Goal: Information Seeking & Learning: Check status

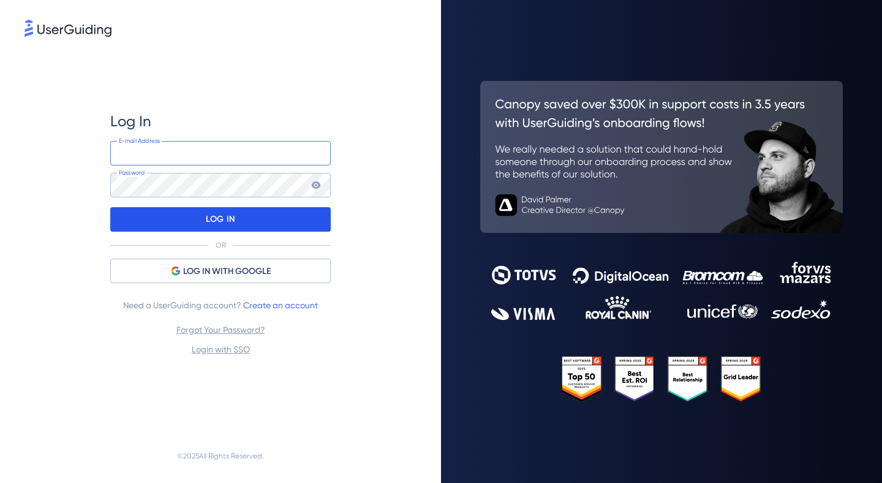
type input "[EMAIL_ADDRESS][DOMAIN_NAME]"
click at [239, 230] on div "LOG IN" at bounding box center [220, 219] width 221 height 25
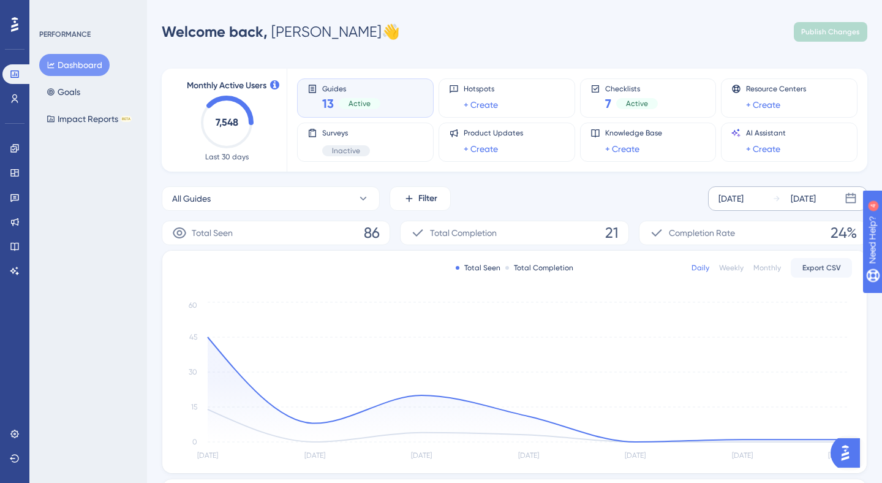
click at [744, 197] on div "[DATE]" at bounding box center [731, 198] width 25 height 15
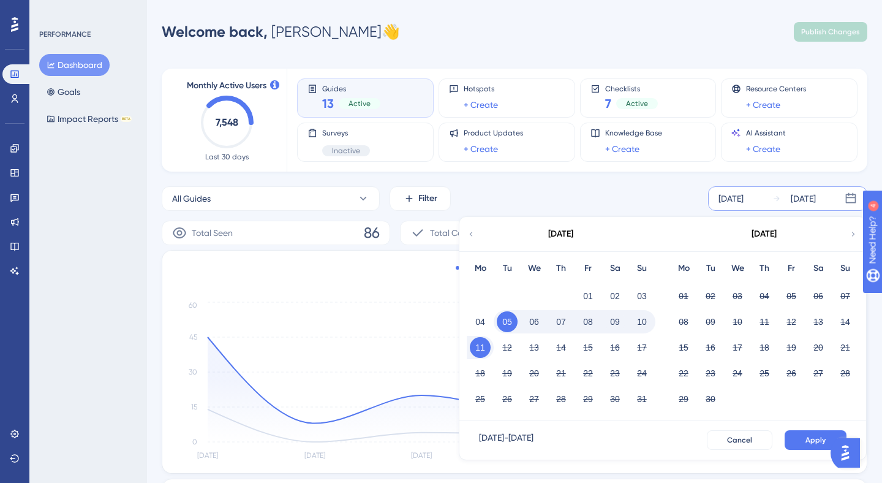
click at [473, 235] on icon at bounding box center [471, 233] width 9 height 11
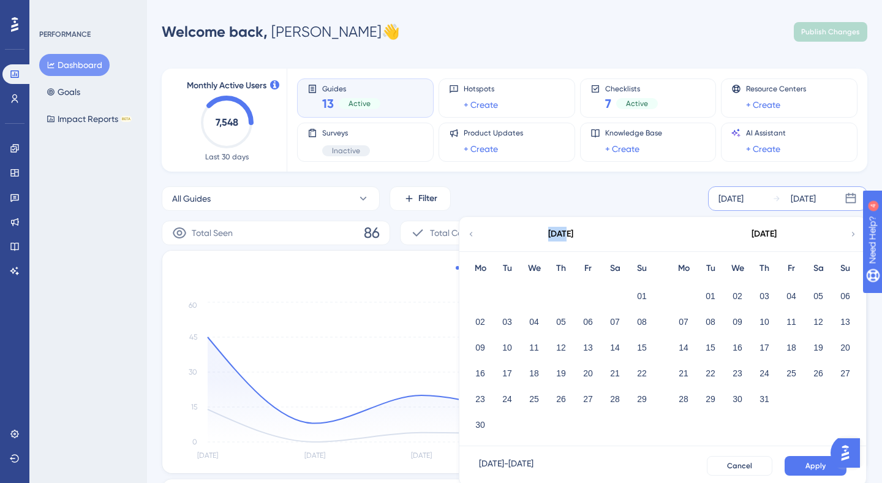
click at [473, 235] on icon at bounding box center [471, 233] width 9 height 11
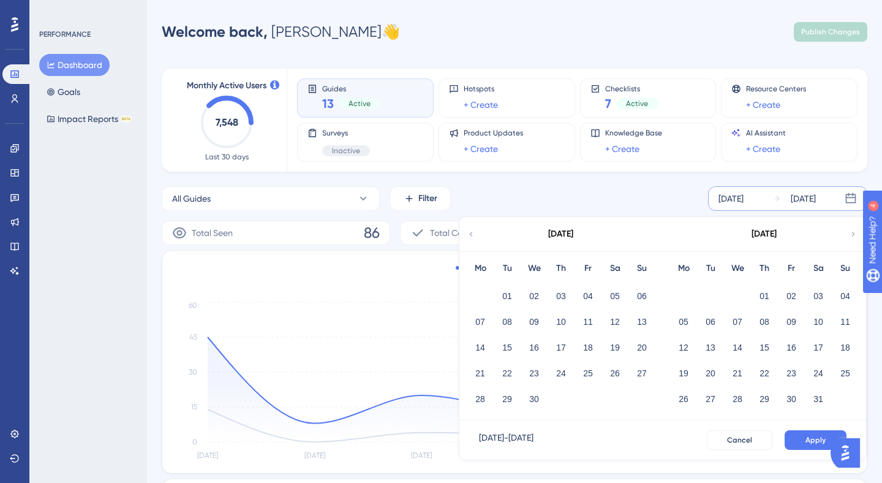
click at [473, 235] on icon at bounding box center [471, 233] width 9 height 11
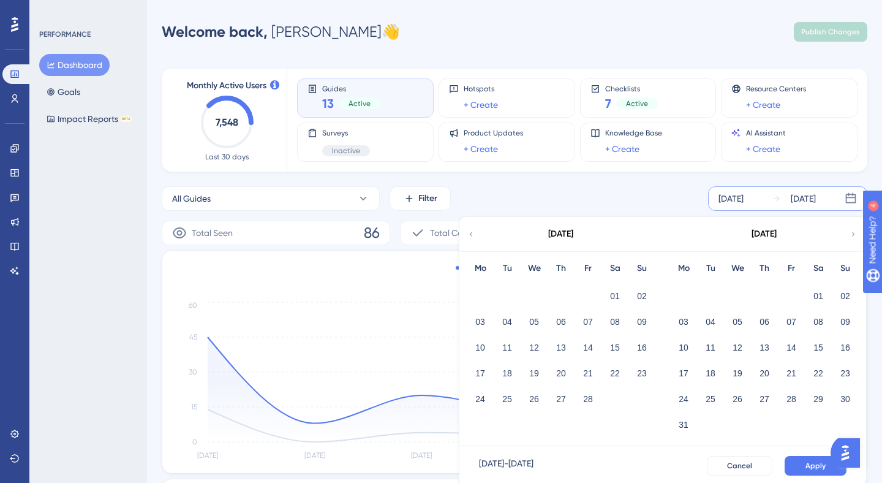
click at [473, 235] on icon at bounding box center [471, 233] width 9 height 11
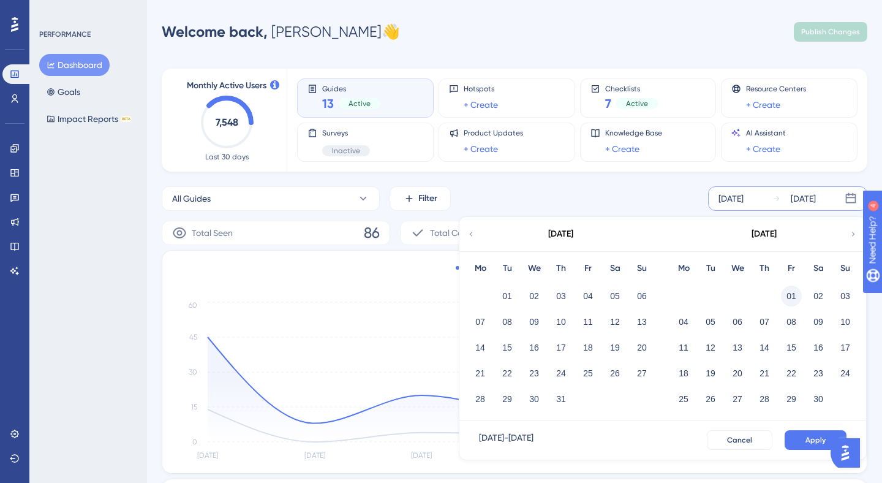
click at [793, 299] on button "01" at bounding box center [791, 295] width 21 height 21
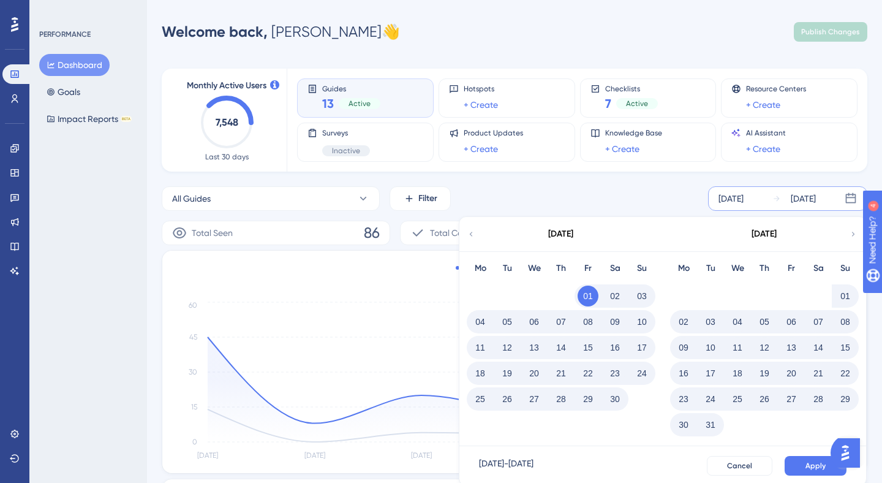
click at [611, 398] on button "30" at bounding box center [615, 398] width 21 height 21
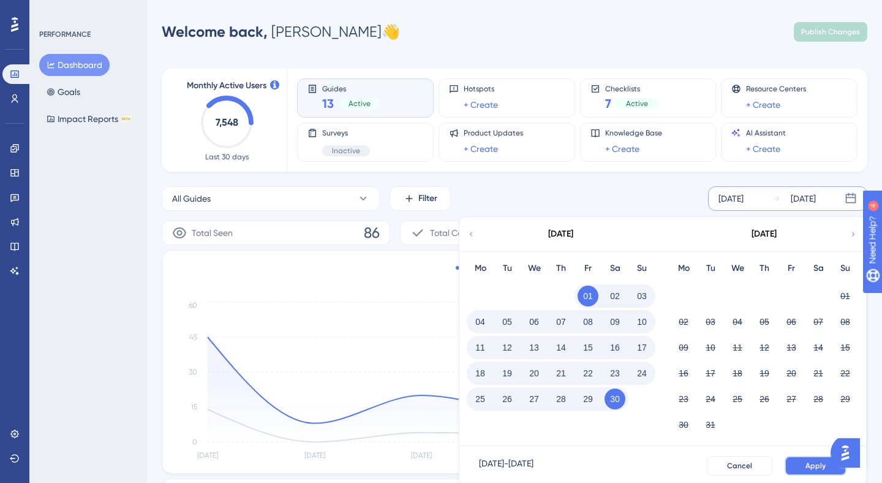
click at [796, 467] on button "Apply" at bounding box center [816, 466] width 62 height 20
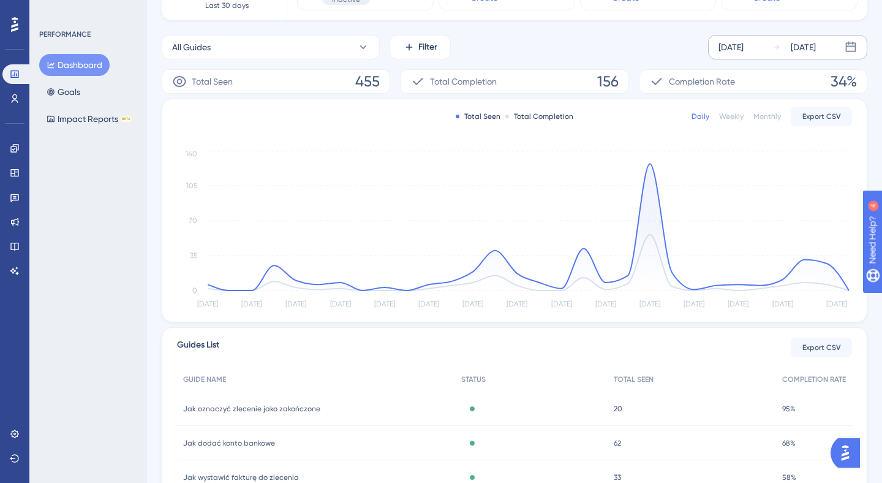
scroll to position [200, 0]
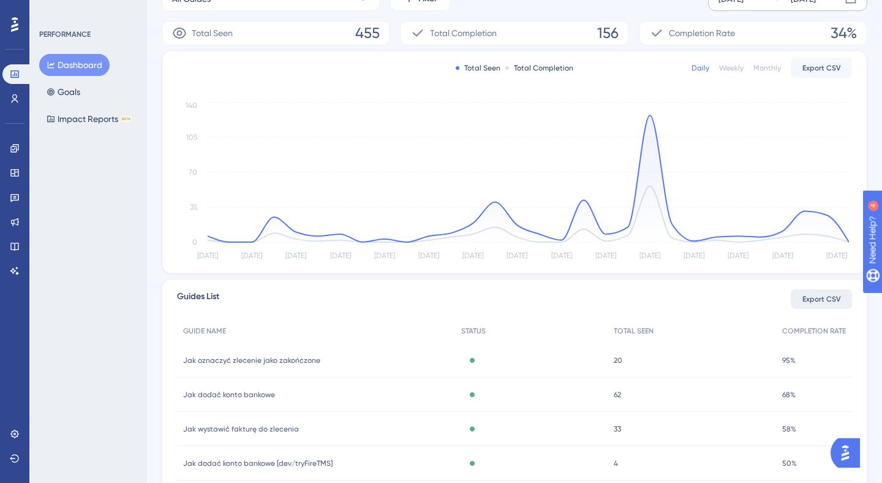
click at [811, 307] on button "Export CSV" at bounding box center [821, 299] width 61 height 20
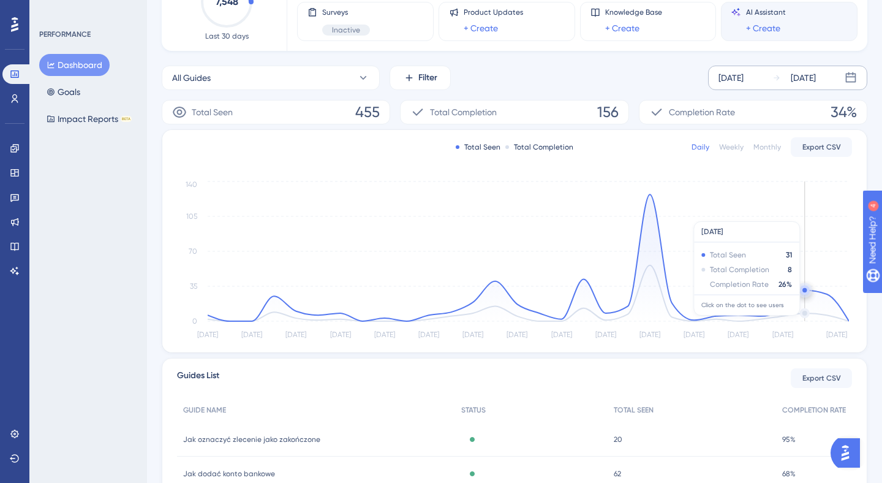
scroll to position [0, 0]
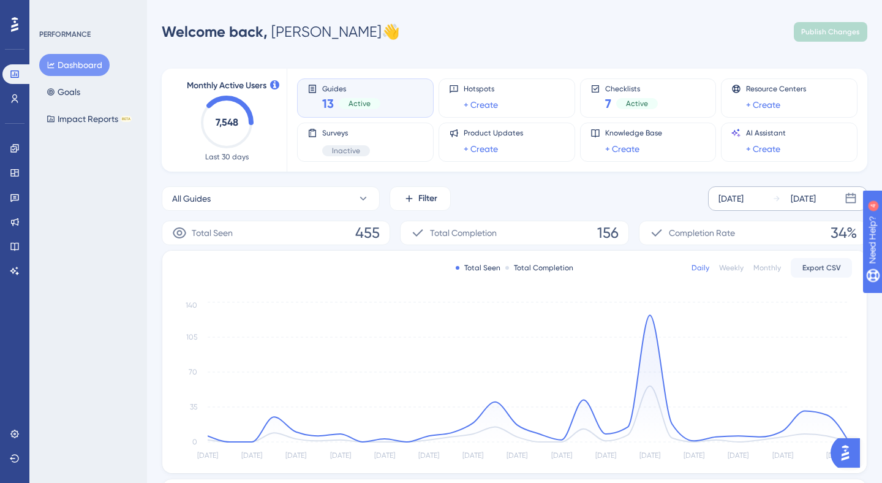
click at [774, 198] on icon at bounding box center [777, 198] width 6 height 6
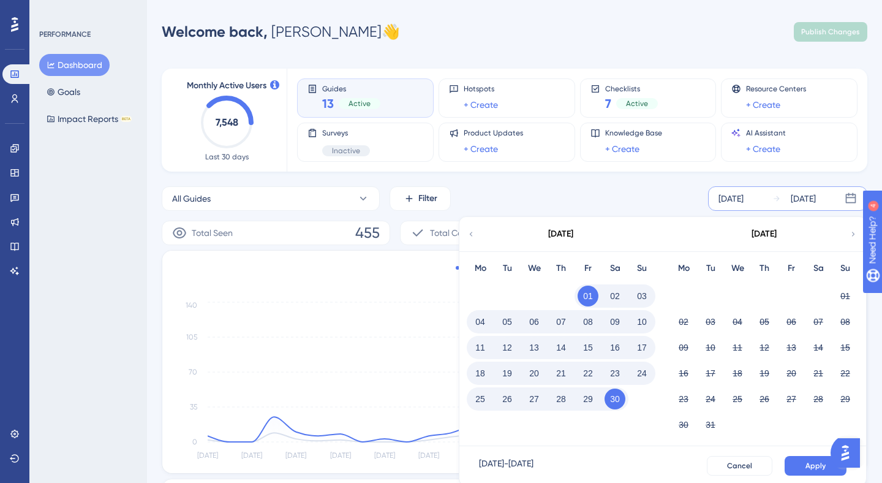
drag, startPoint x: 596, startPoint y: 306, endPoint x: 623, endPoint y: 364, distance: 64.7
click at [597, 317] on div "Mo Tu We Th Fr Sa Su 01 02 03 04 05 06 07 08 09 10 11 12 13 14 15 16 17 18 19 2…" at bounding box center [560, 335] width 203 height 169
click at [647, 380] on button "24" at bounding box center [642, 373] width 21 height 21
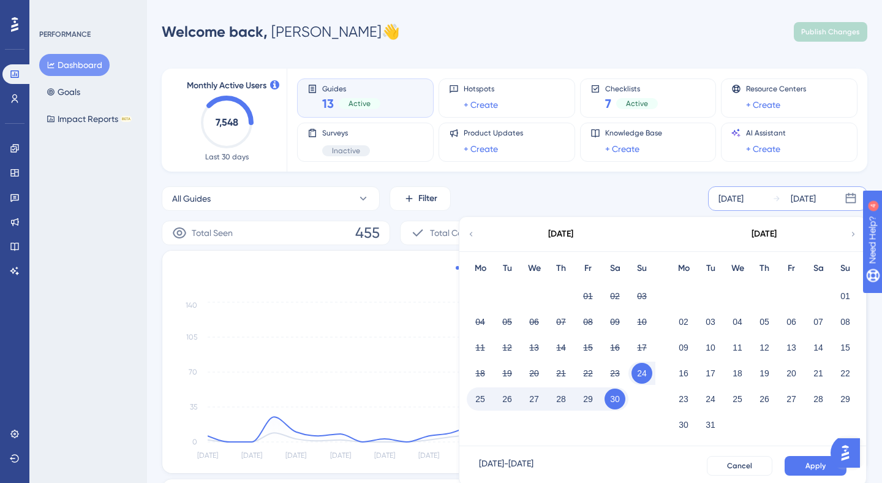
click at [766, 239] on div "[DATE]" at bounding box center [764, 234] width 25 height 15
click at [768, 239] on div "[DATE]" at bounding box center [764, 234] width 25 height 15
click at [768, 238] on div "[DATE]" at bounding box center [764, 234] width 25 height 15
click at [775, 194] on icon at bounding box center [776, 198] width 9 height 9
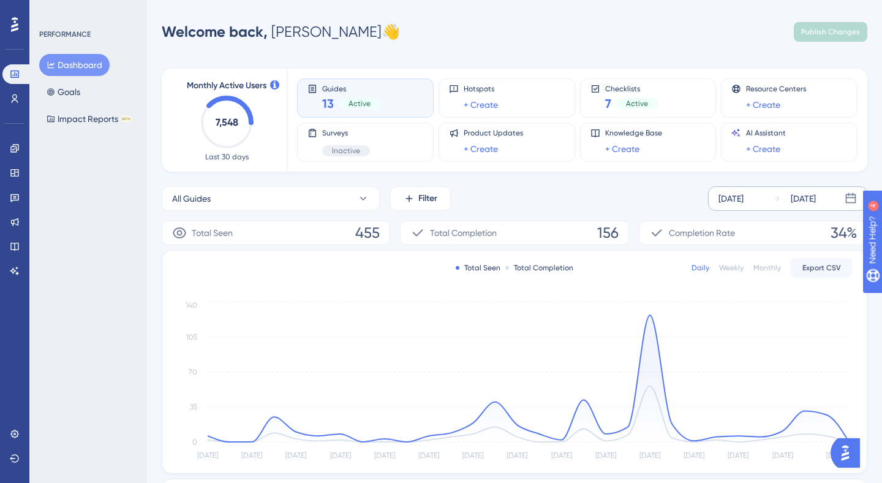
click at [847, 195] on icon at bounding box center [851, 198] width 12 height 12
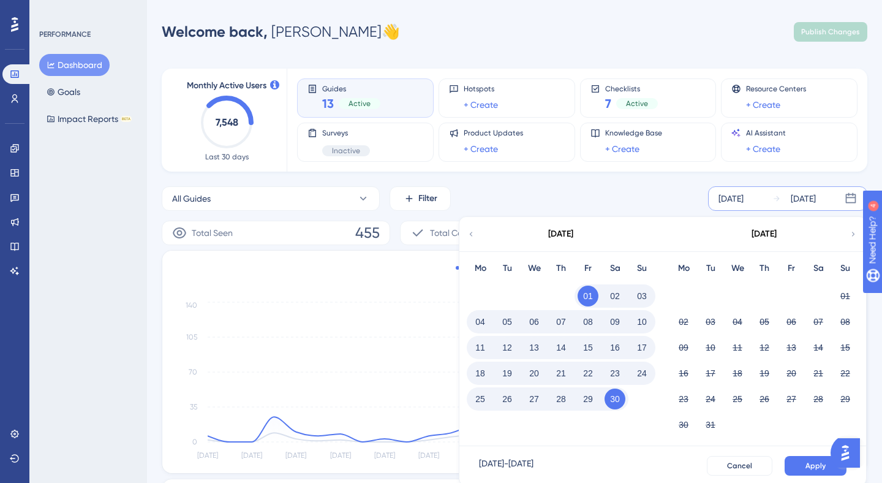
click at [848, 235] on div "[DATE]" at bounding box center [764, 234] width 202 height 34
click at [850, 235] on icon at bounding box center [853, 233] width 9 height 11
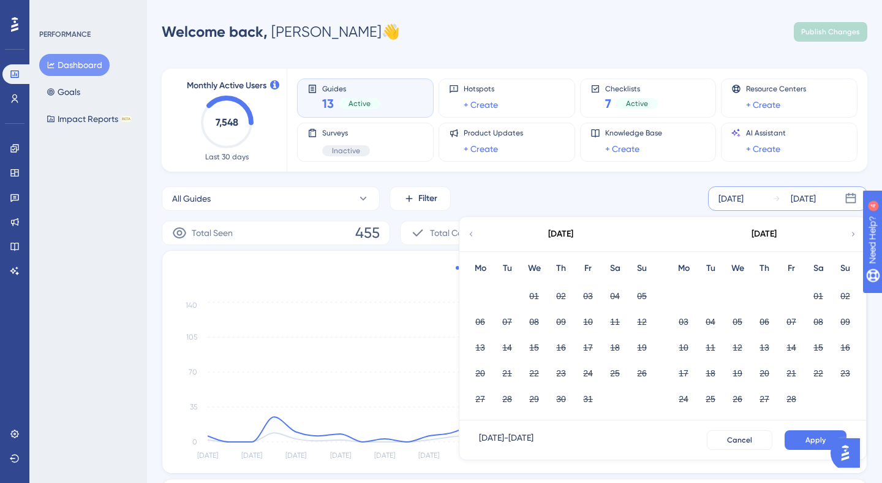
click at [850, 235] on icon at bounding box center [853, 233] width 9 height 11
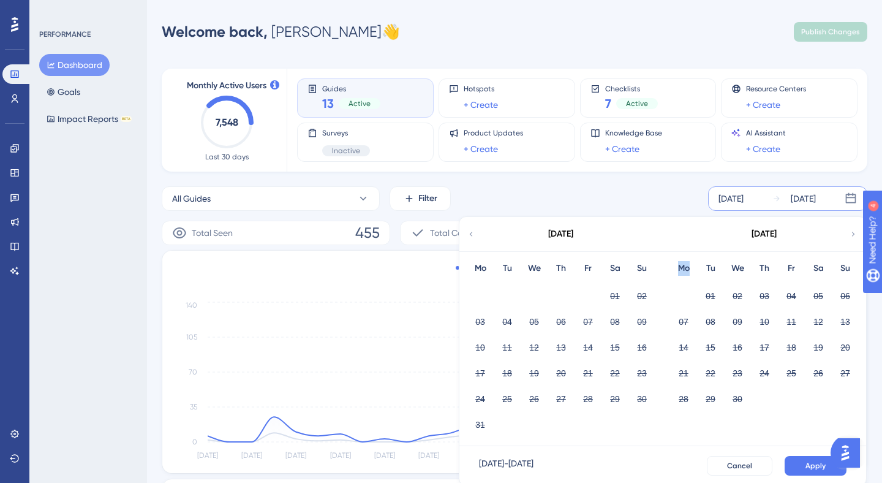
click at [850, 235] on icon at bounding box center [853, 233] width 9 height 11
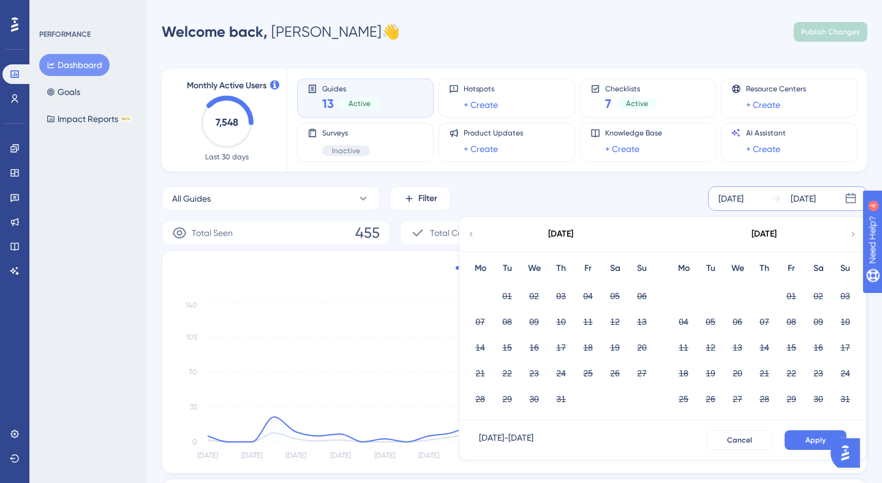
click at [477, 240] on div "[DATE]" at bounding box center [560, 234] width 202 height 34
click at [476, 240] on div "[DATE]" at bounding box center [560, 234] width 202 height 34
click at [475, 240] on div "[DATE]" at bounding box center [560, 234] width 202 height 34
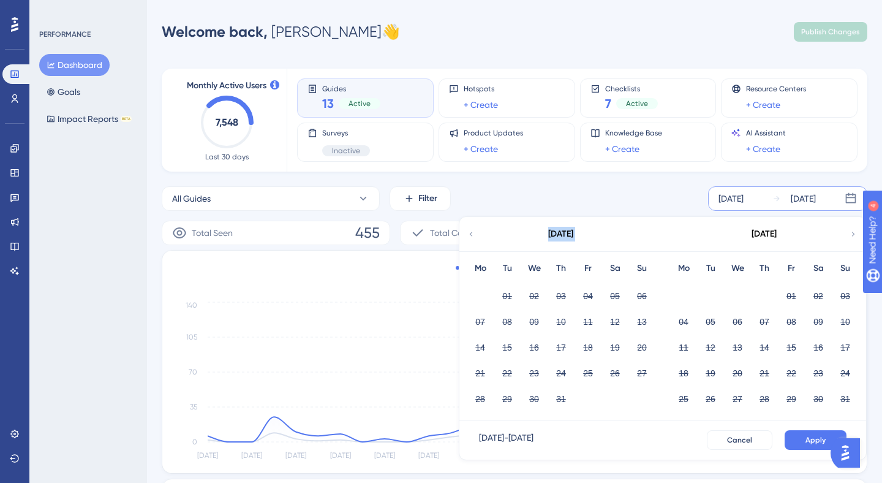
click at [475, 240] on div "[DATE]" at bounding box center [560, 234] width 202 height 34
click at [471, 234] on icon at bounding box center [471, 233] width 9 height 11
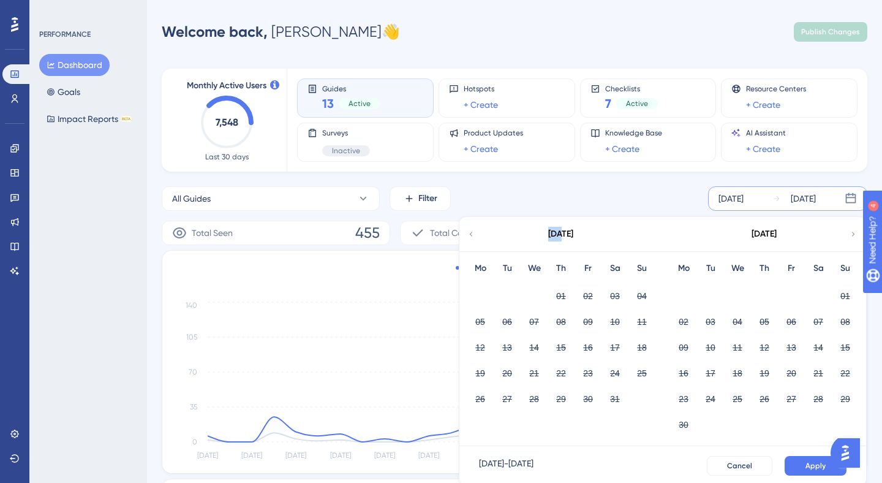
click at [472, 235] on icon at bounding box center [471, 234] width 3 height 4
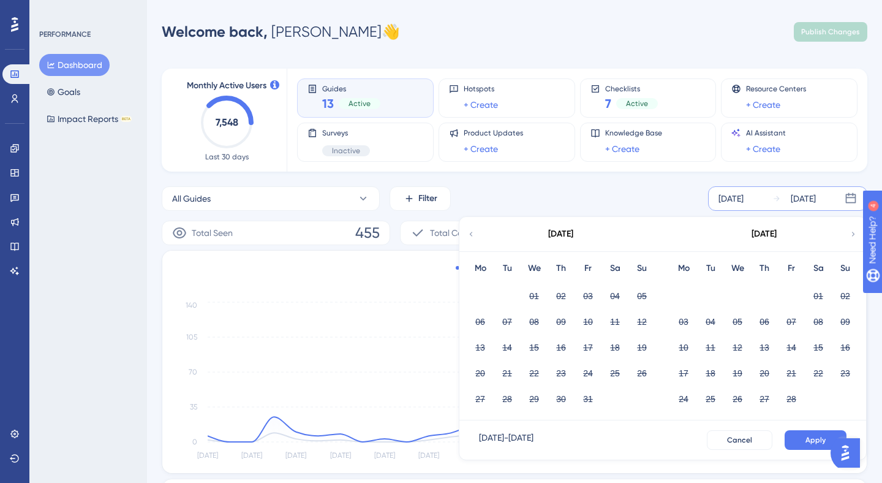
click at [472, 235] on icon at bounding box center [471, 234] width 3 height 4
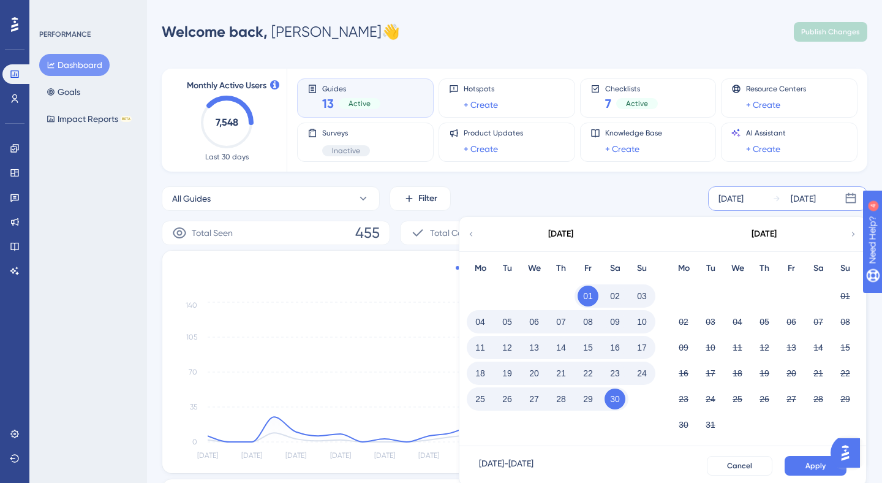
click at [518, 202] on div "All Guides Filter [DATE] [DATE] [DATE] Mo Tu We Th Fr Sa Su 01 02 03 04 05 06 0…" at bounding box center [515, 198] width 706 height 25
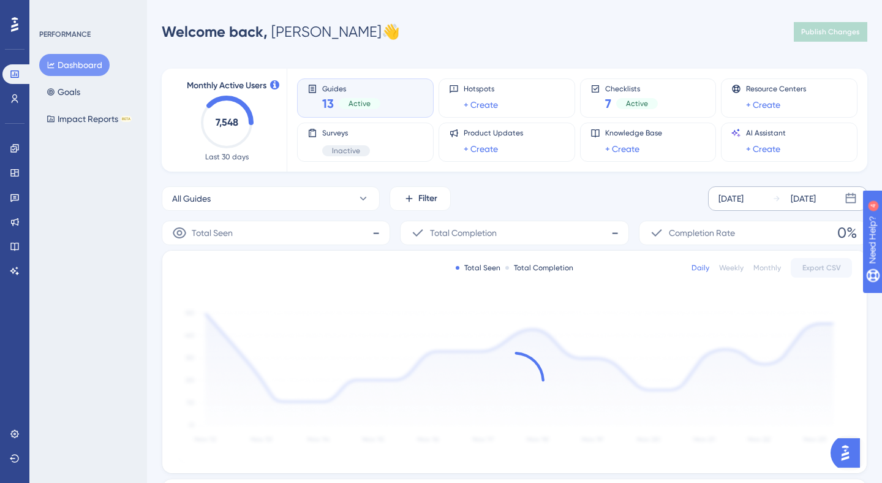
click at [744, 203] on div "[DATE]" at bounding box center [731, 198] width 25 height 15
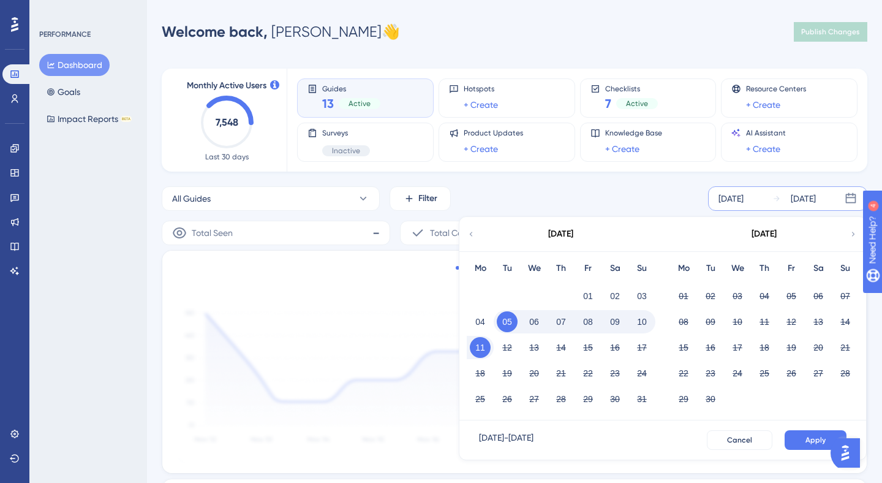
click at [472, 237] on icon at bounding box center [471, 233] width 9 height 11
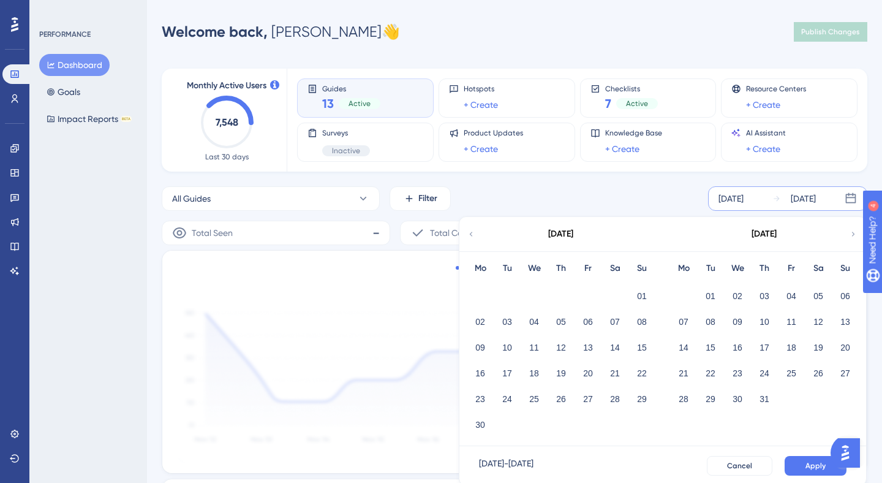
click at [472, 237] on icon at bounding box center [471, 233] width 9 height 11
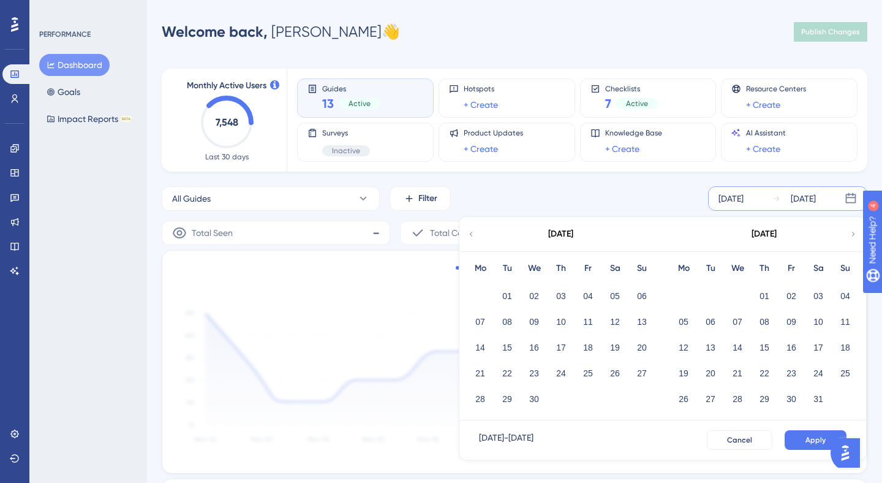
click at [472, 237] on icon at bounding box center [471, 233] width 9 height 11
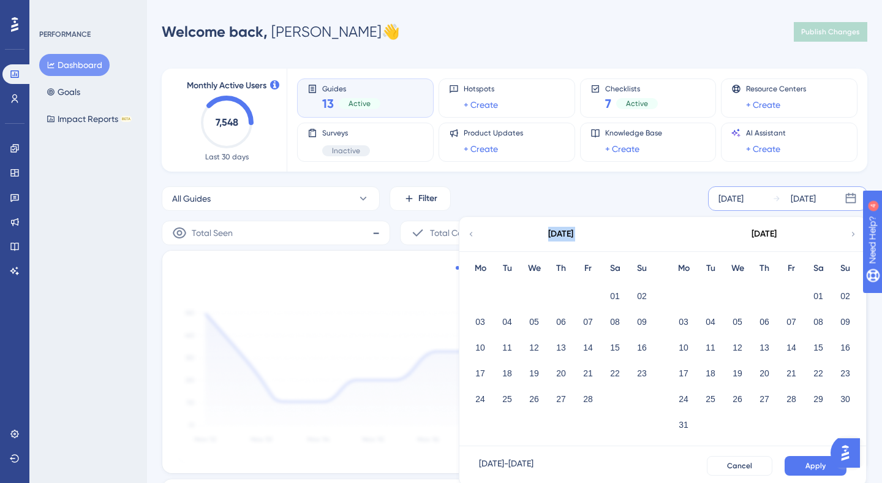
click at [472, 237] on icon at bounding box center [471, 233] width 9 height 11
drag, startPoint x: 643, startPoint y: 296, endPoint x: 638, endPoint y: 317, distance: 21.4
click at [643, 297] on button "01" at bounding box center [642, 295] width 21 height 21
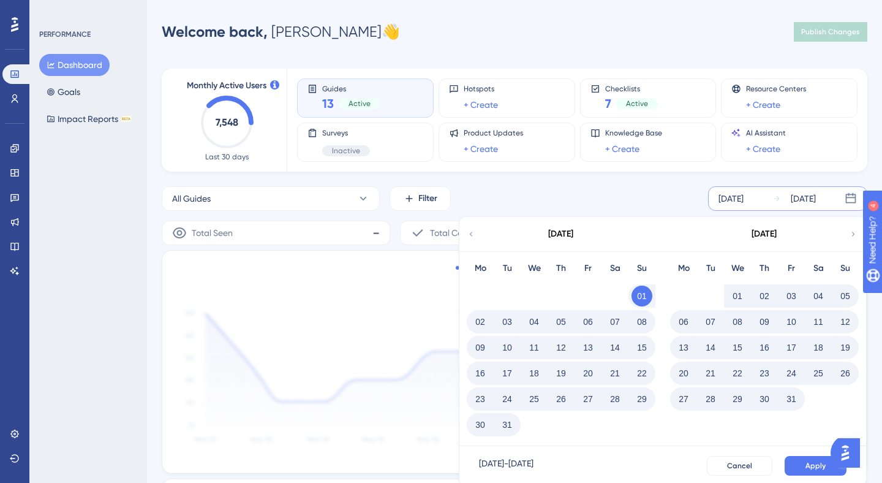
click at [516, 426] on button "31" at bounding box center [507, 424] width 21 height 21
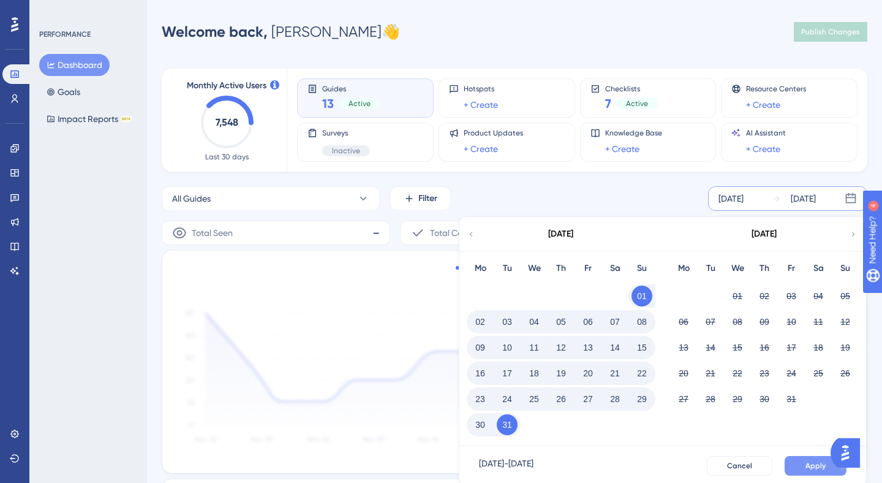
click at [815, 469] on span "Apply" at bounding box center [815, 466] width 20 height 10
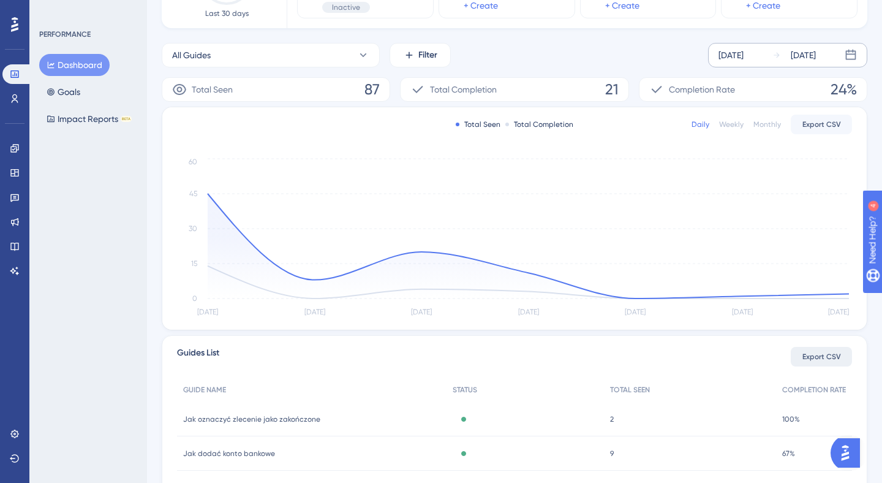
scroll to position [145, 0]
click at [804, 356] on span "Export CSV" at bounding box center [821, 355] width 39 height 10
click at [734, 51] on div "Dec 01 2024" at bounding box center [731, 54] width 25 height 15
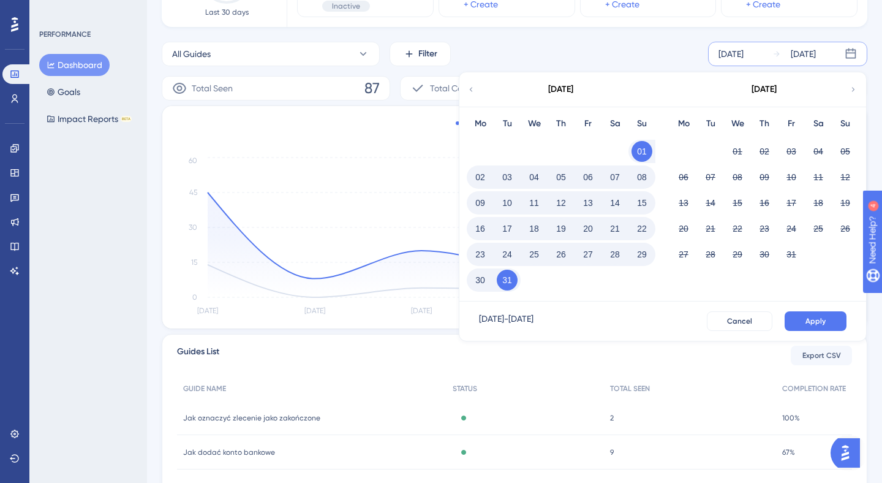
click at [473, 91] on icon at bounding box center [471, 89] width 9 height 11
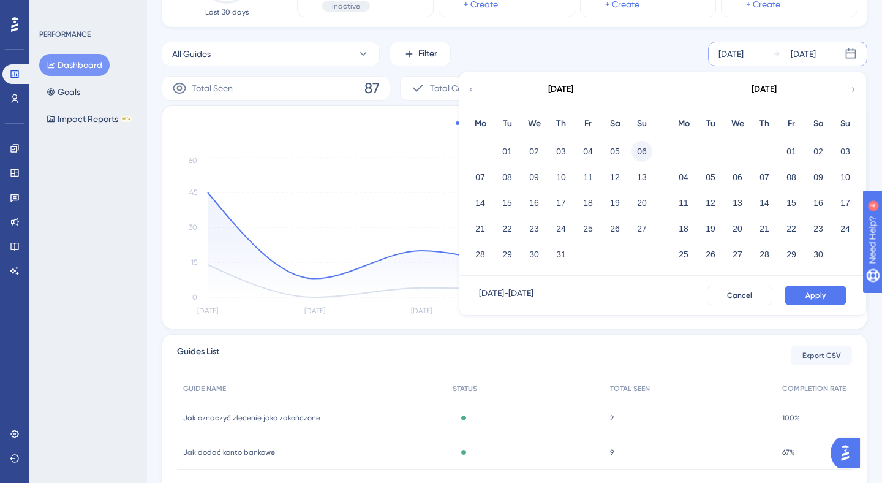
click at [641, 152] on button "06" at bounding box center [642, 151] width 21 height 21
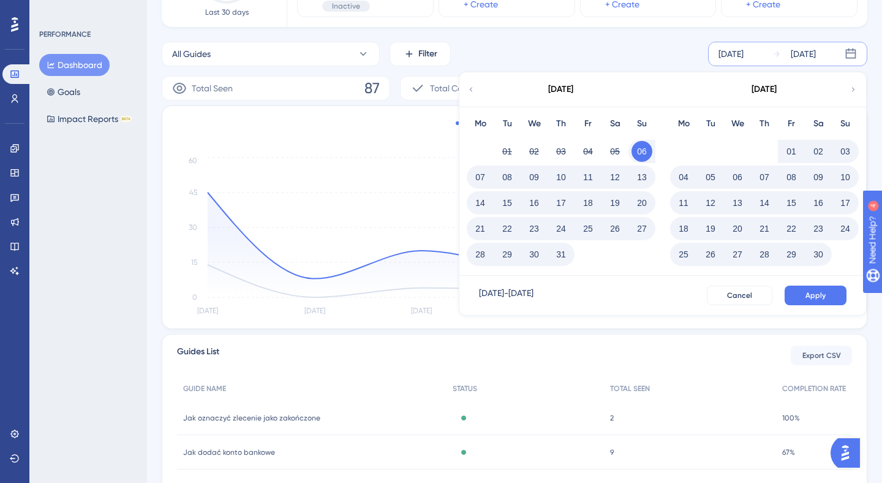
click at [847, 95] on div "[DATE]" at bounding box center [764, 89] width 202 height 34
click at [852, 92] on icon at bounding box center [853, 89] width 9 height 11
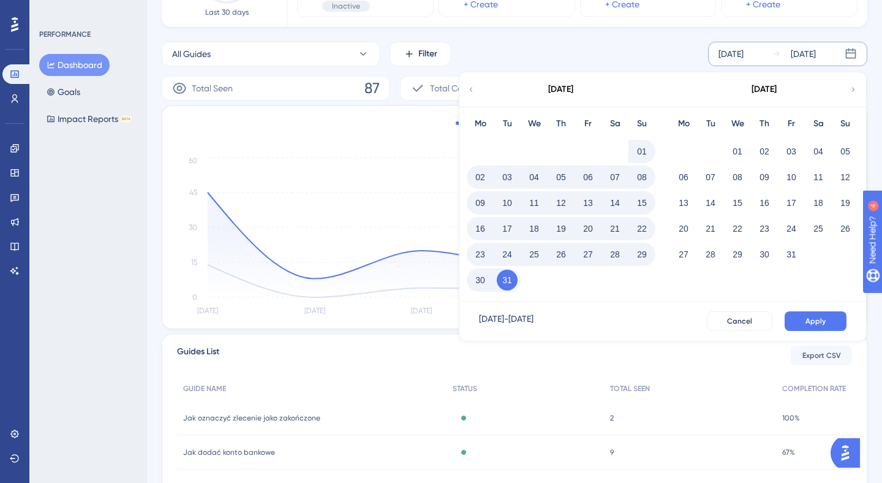
drag, startPoint x: 731, startPoint y: 156, endPoint x: 749, endPoint y: 178, distance: 29.2
click at [731, 156] on button "01" at bounding box center [737, 151] width 21 height 21
drag, startPoint x: 508, startPoint y: 276, endPoint x: 558, endPoint y: 249, distance: 57.3
click at [508, 276] on button "31" at bounding box center [507, 280] width 21 height 21
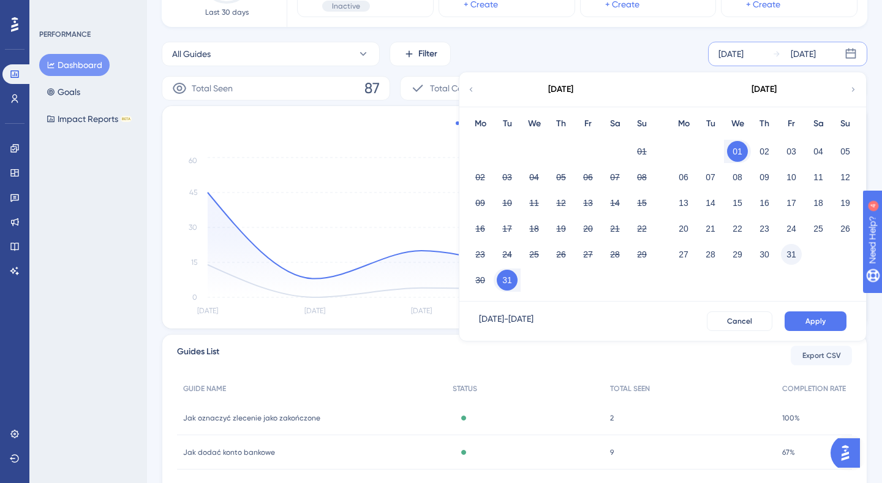
click at [787, 255] on button "31" at bounding box center [791, 254] width 21 height 21
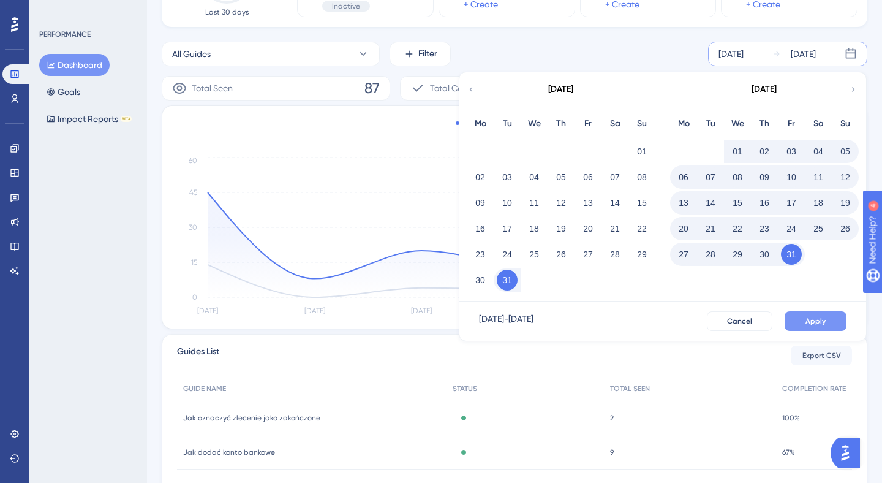
click at [823, 322] on span "Apply" at bounding box center [815, 321] width 20 height 10
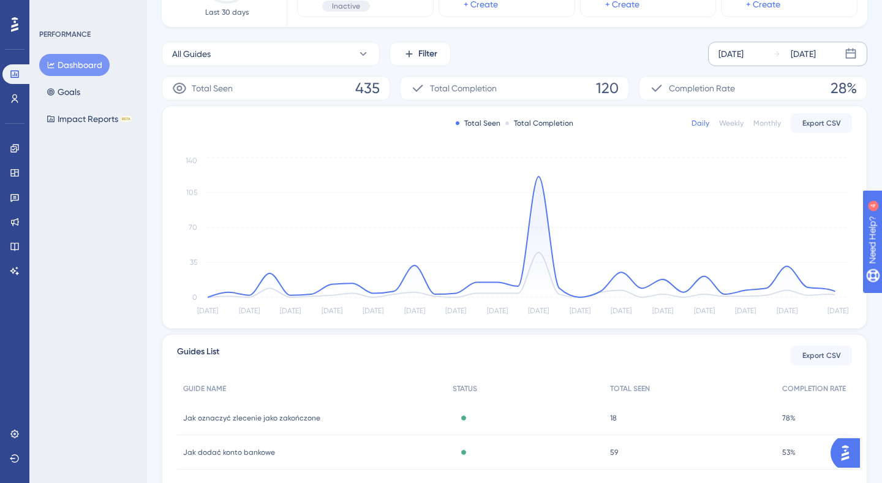
click at [797, 58] on div "Jan 31 2025" at bounding box center [803, 54] width 25 height 15
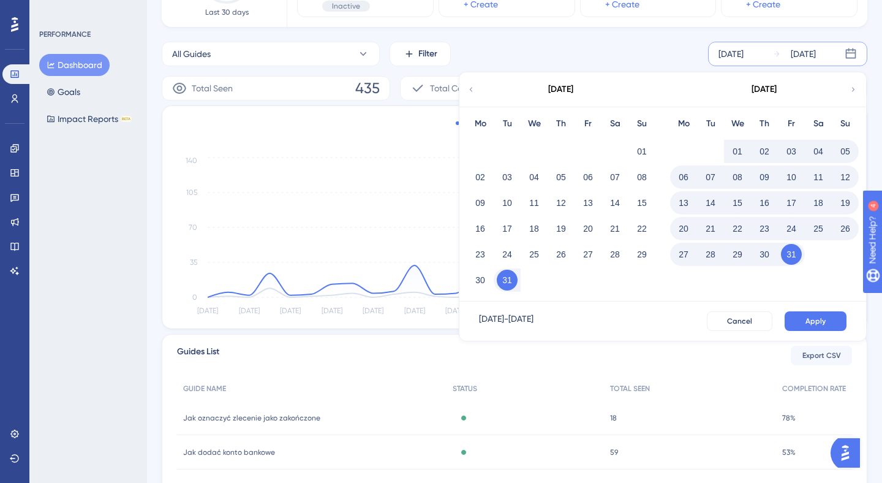
click at [731, 151] on button "01" at bounding box center [737, 151] width 21 height 21
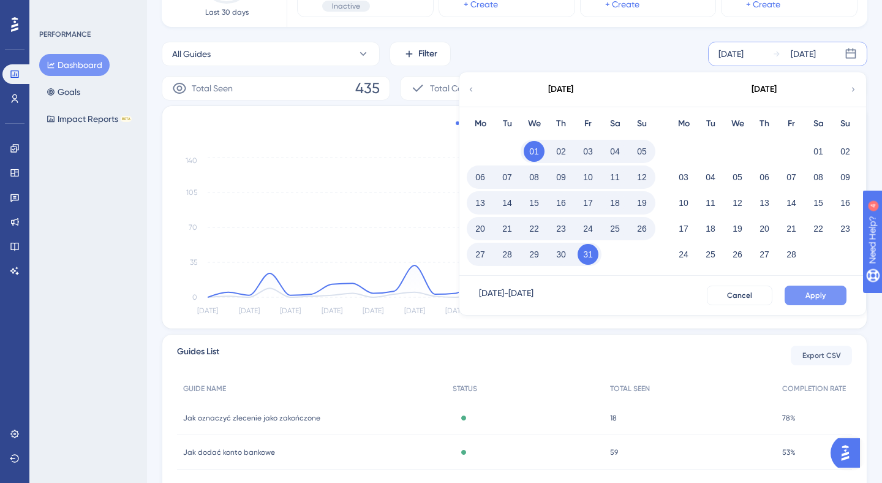
click at [805, 290] on button "Apply" at bounding box center [816, 295] width 62 height 20
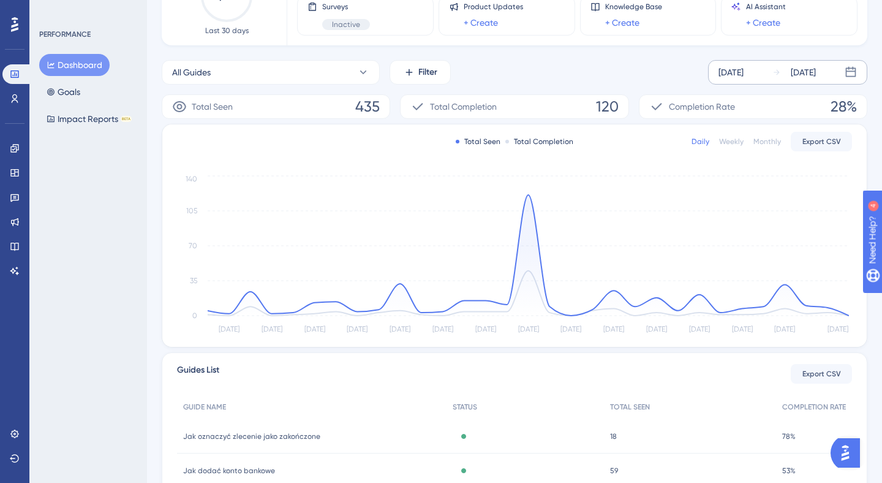
scroll to position [0, 0]
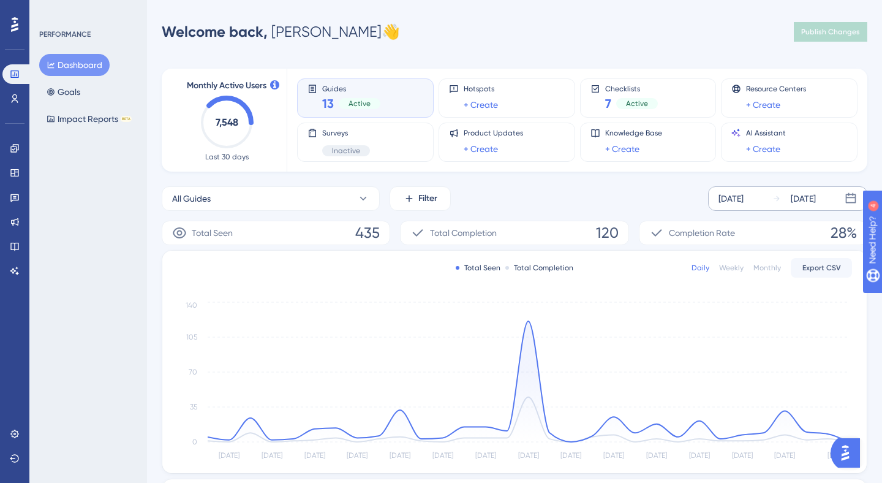
click at [237, 154] on span "Last 30 days" at bounding box center [226, 157] width 43 height 10
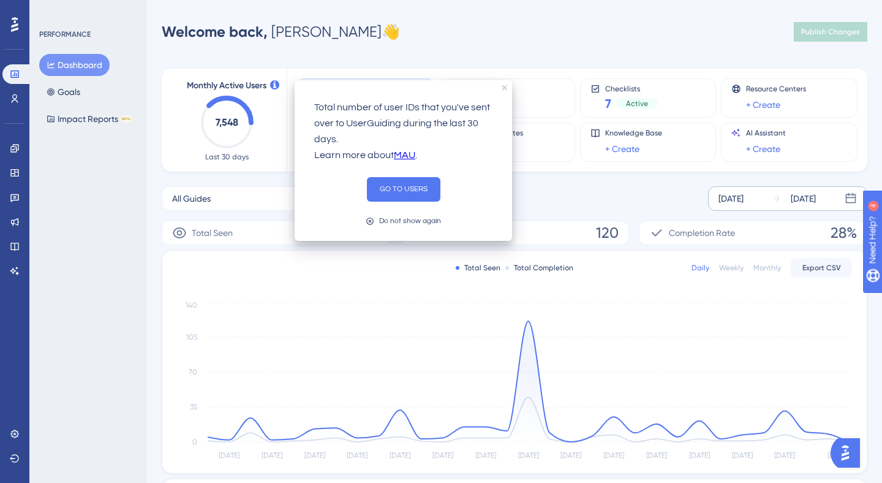
click at [273, 81] on icon at bounding box center [274, 84] width 9 height 9
click at [499, 87] on icon "close tooltip" at bounding box center [501, 87] width 5 height 5
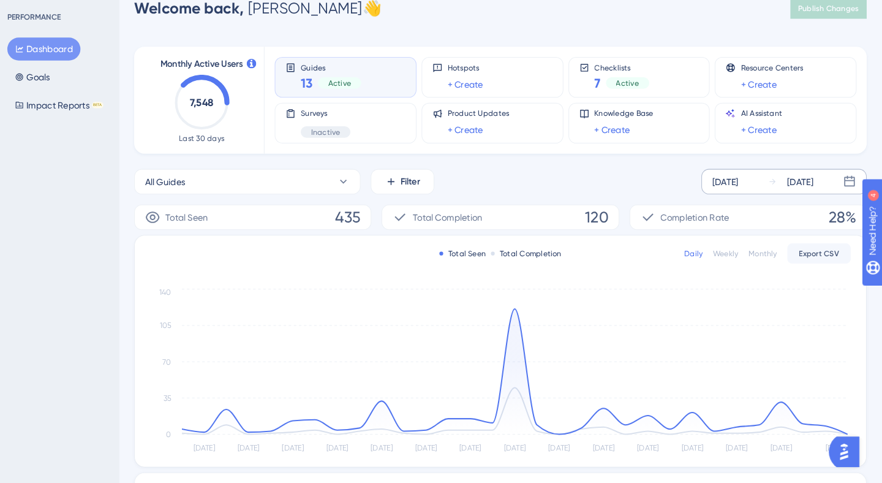
scroll to position [15, 0]
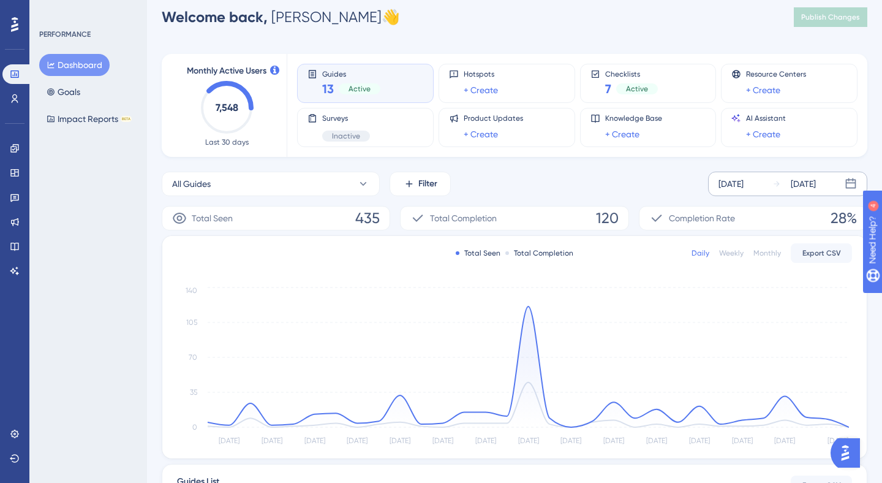
click at [756, 254] on div "Monthly" at bounding box center [767, 253] width 28 height 10
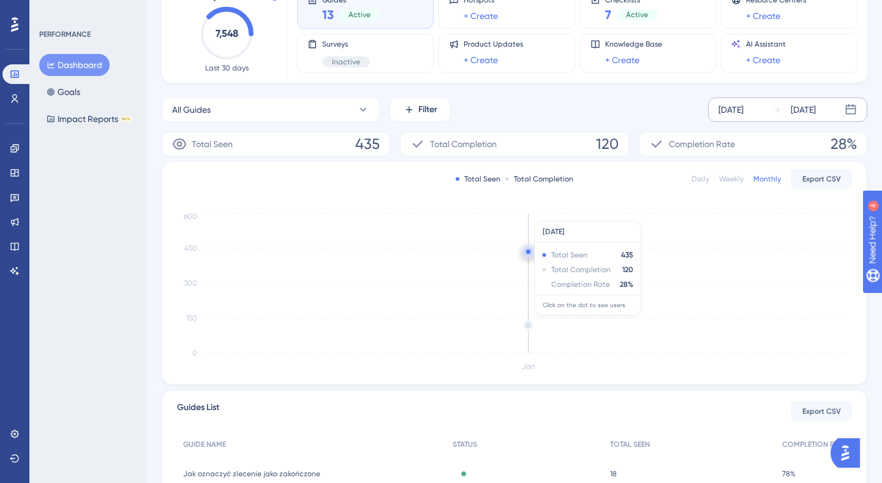
scroll to position [97, 0]
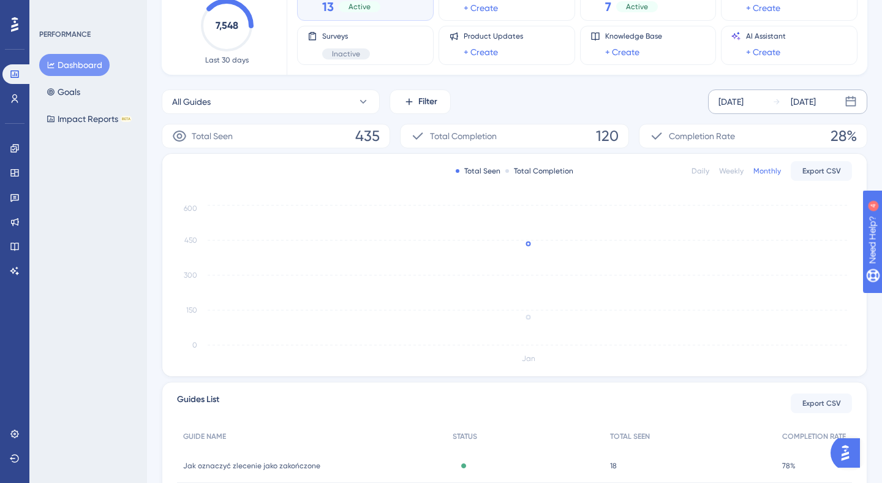
click at [704, 171] on div "Daily" at bounding box center [701, 171] width 18 height 10
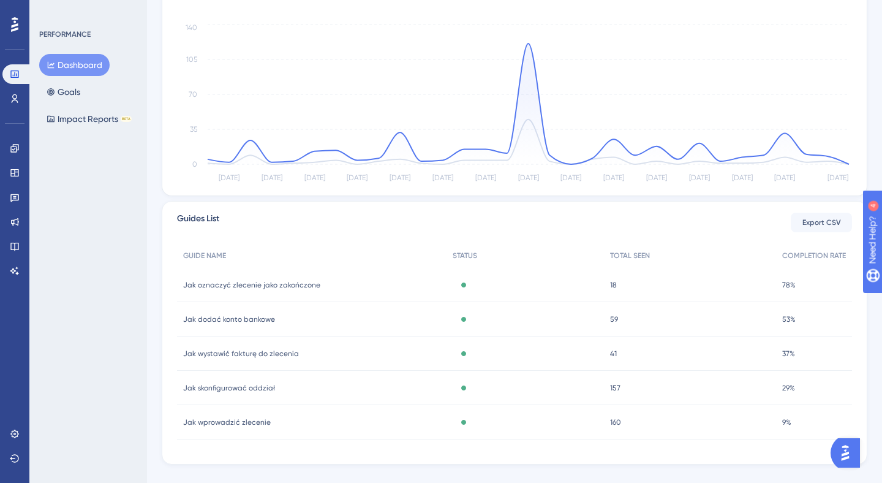
scroll to position [298, 0]
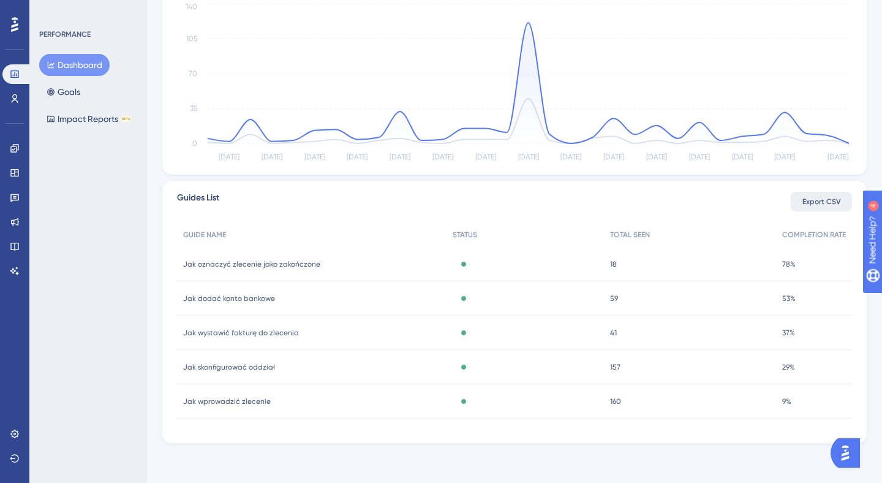
click at [820, 205] on span "Export CSV" at bounding box center [821, 202] width 39 height 10
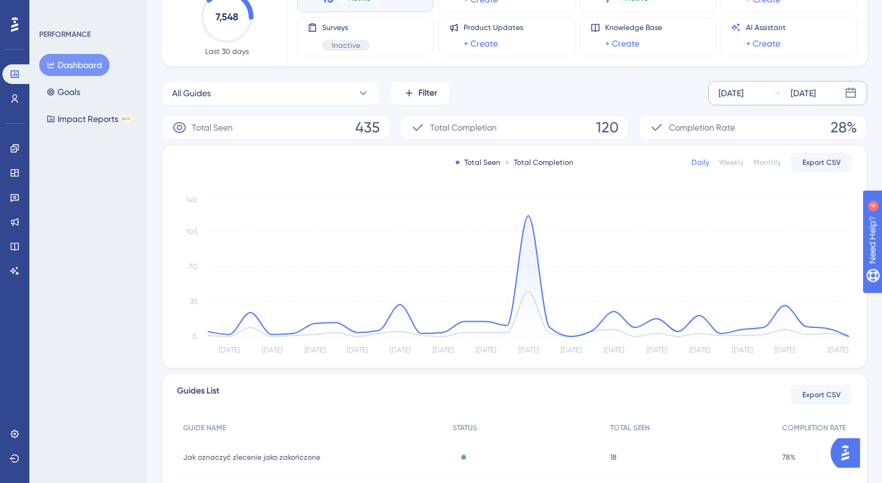
scroll to position [59, 0]
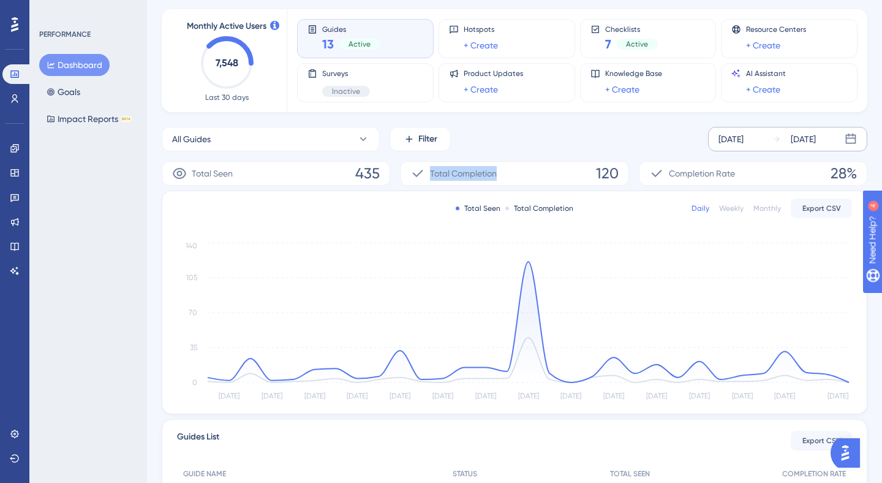
drag, startPoint x: 497, startPoint y: 170, endPoint x: 412, endPoint y: 171, distance: 85.1
click at [412, 171] on div "Total Completion 120" at bounding box center [514, 173] width 228 height 25
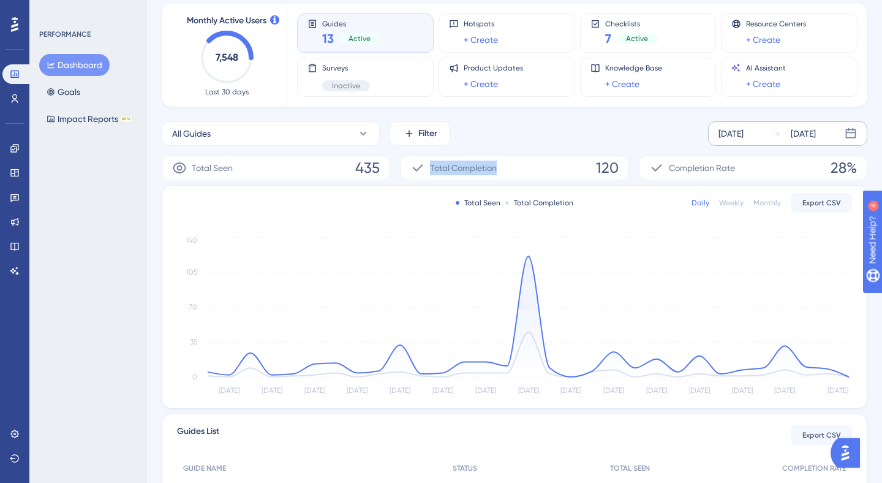
copy span "Total Completion"
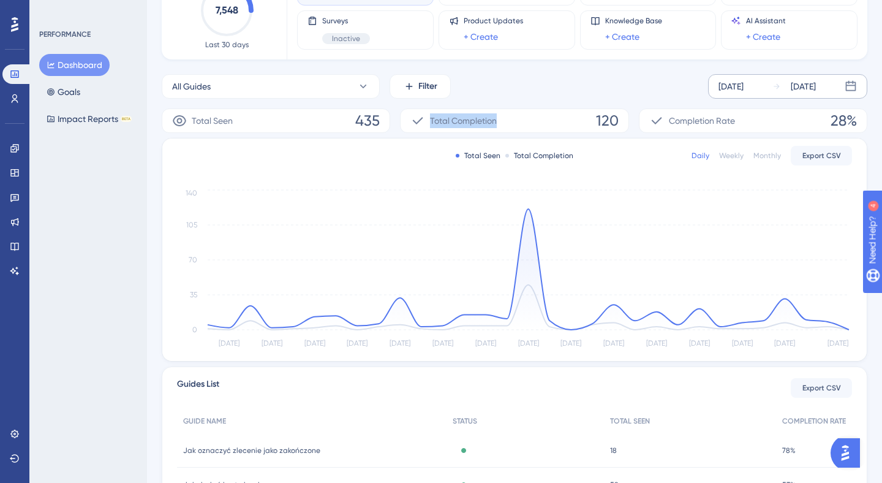
scroll to position [0, 0]
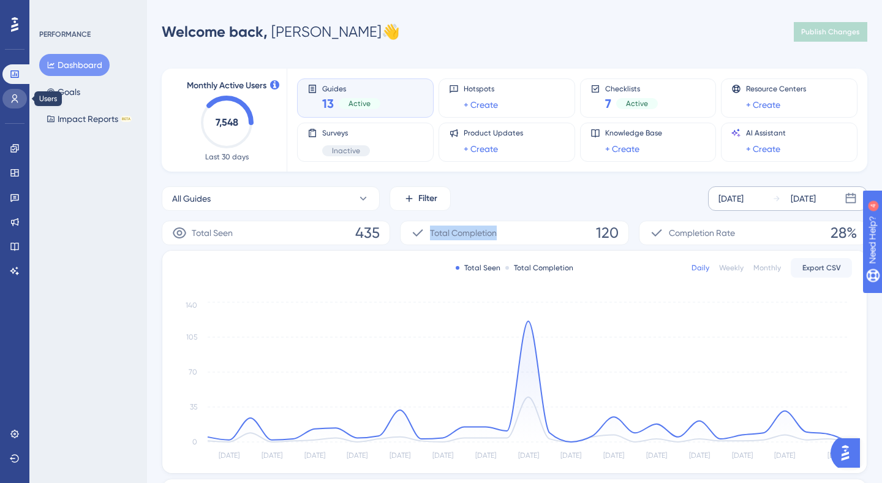
click at [10, 94] on icon at bounding box center [15, 99] width 10 height 10
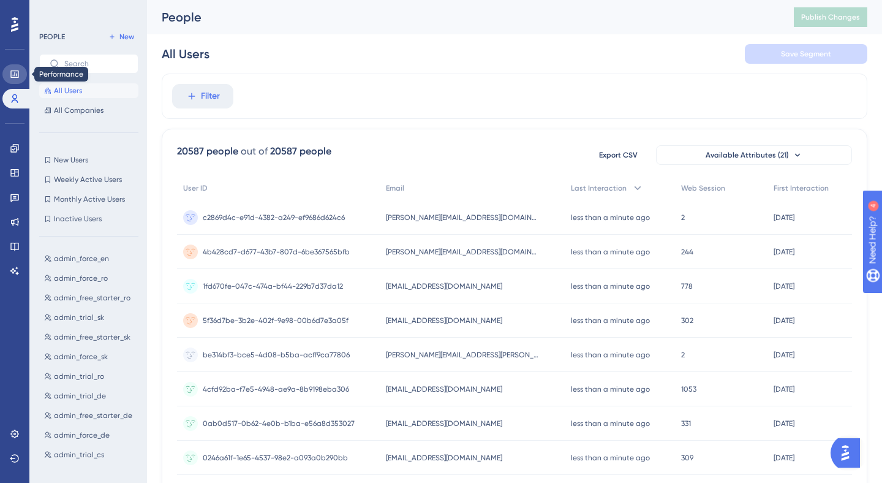
click at [10, 74] on icon at bounding box center [15, 74] width 10 height 10
